Goal: Browse casually: Explore the website without a specific task or goal

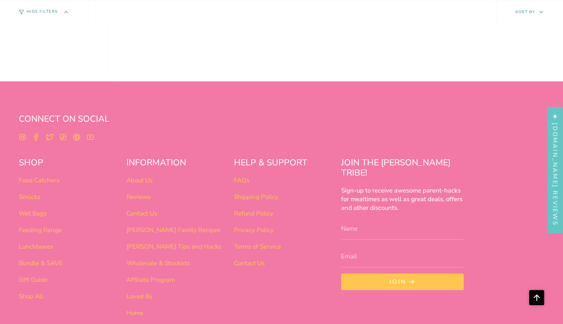
scroll to position [597, 0]
